Goal: Information Seeking & Learning: Learn about a topic

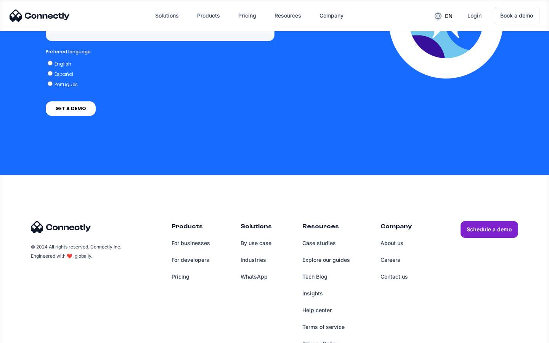
scroll to position [3142, 0]
